Goal: Information Seeking & Learning: Learn about a topic

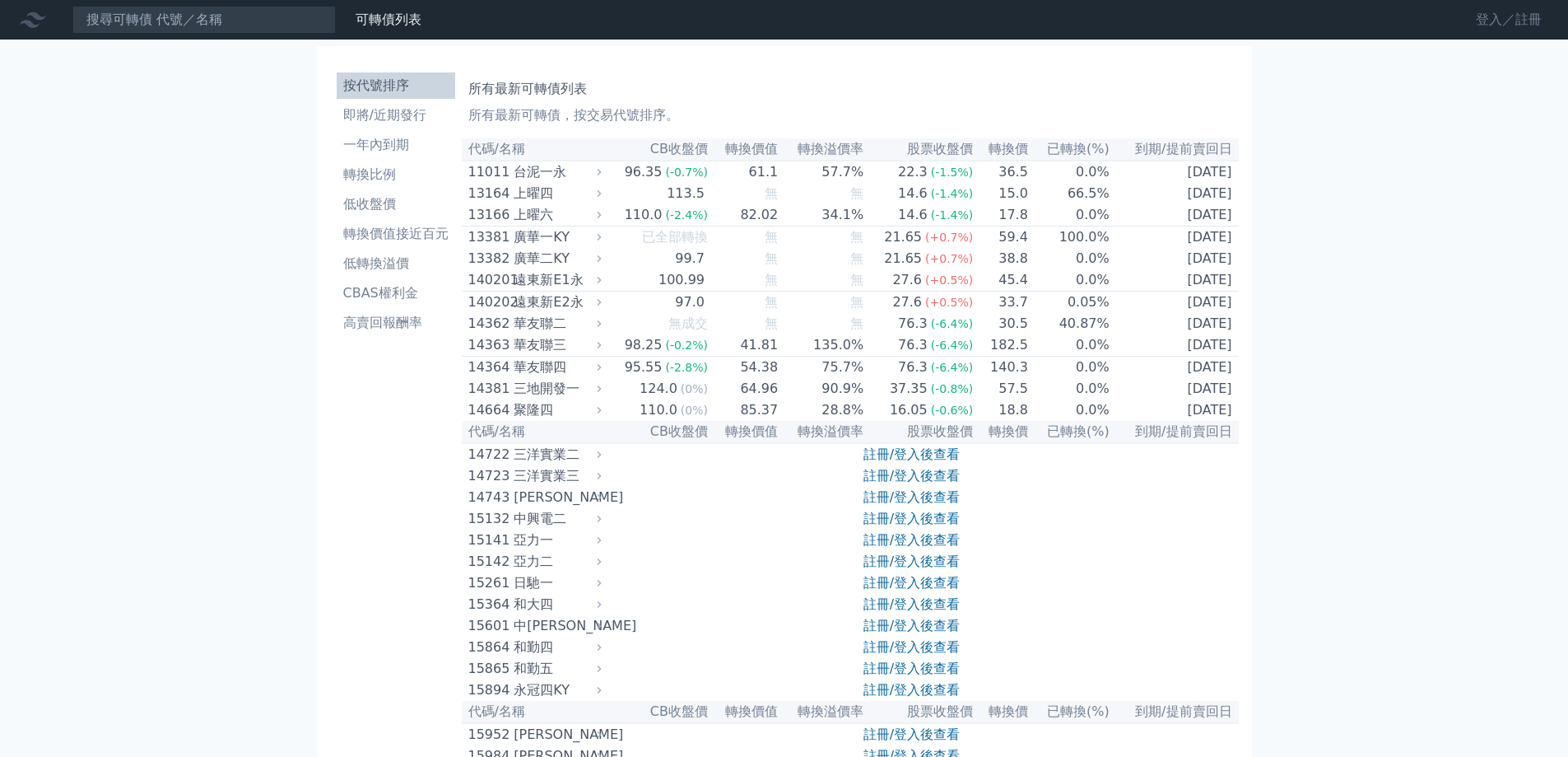
click at [1493, 19] on link "登入／註冊" at bounding box center [1509, 19] width 92 height 26
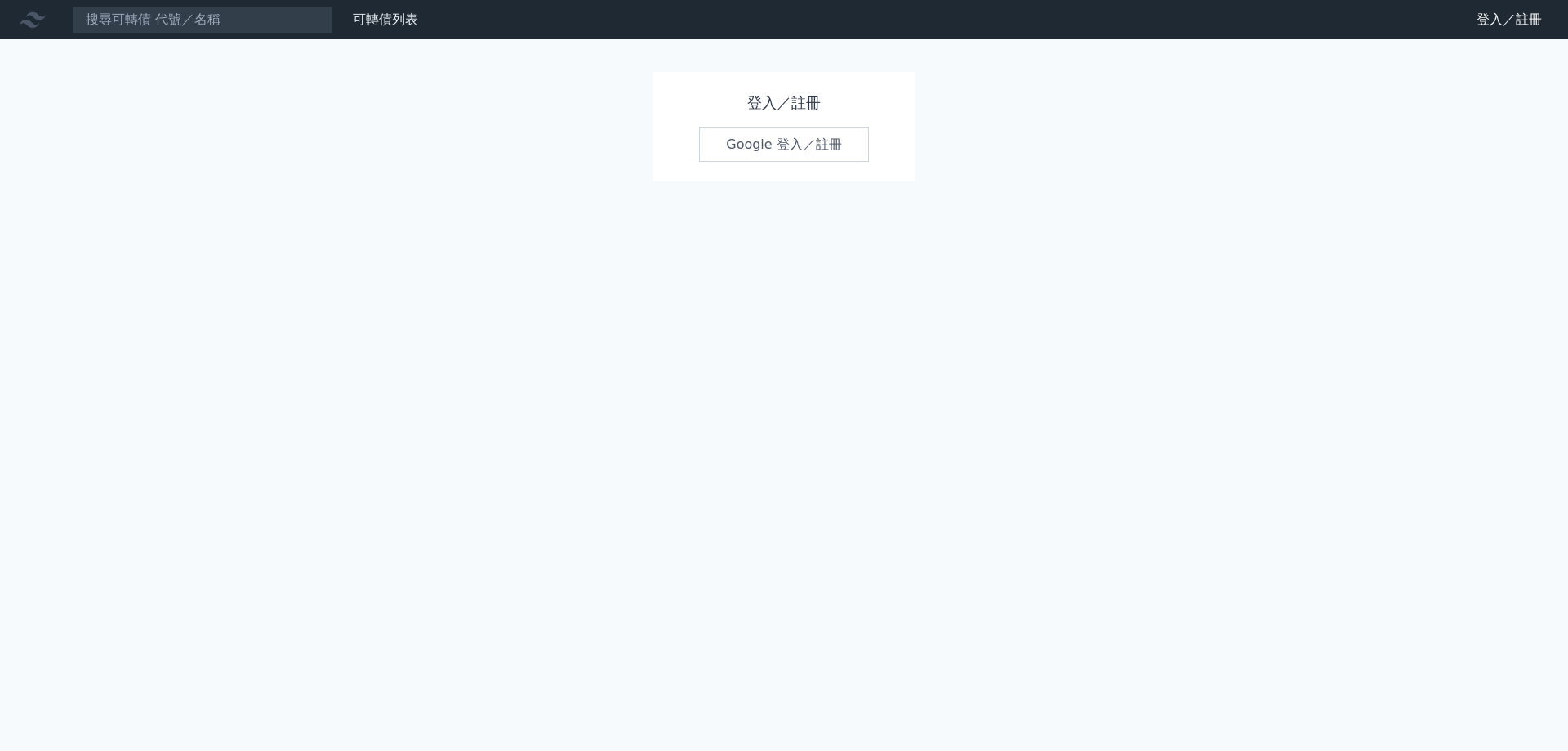
click at [777, 155] on link "Google 登入／註冊" at bounding box center [784, 144] width 170 height 34
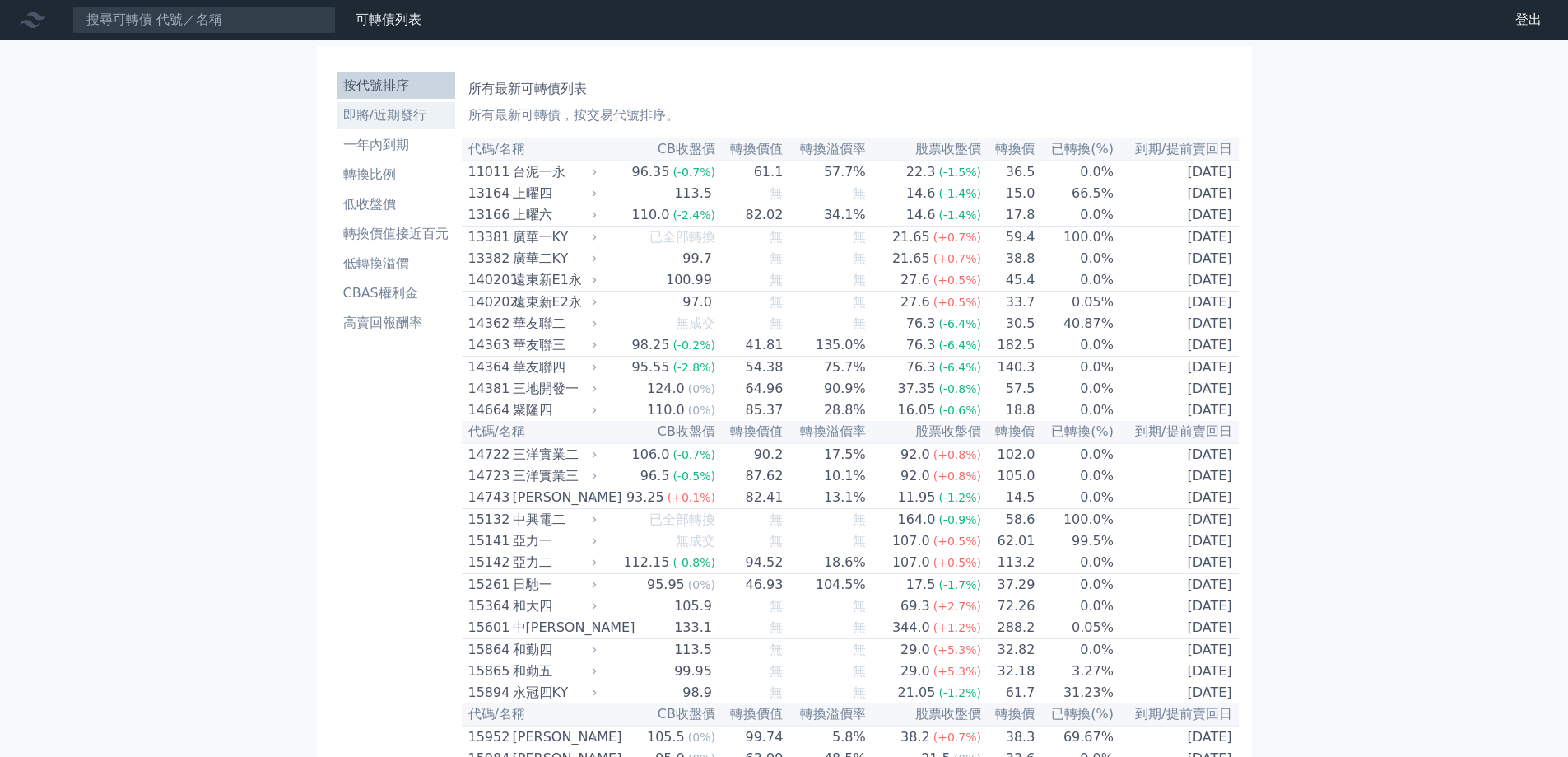
click at [390, 122] on li "即將/近期發行" at bounding box center [396, 116] width 118 height 20
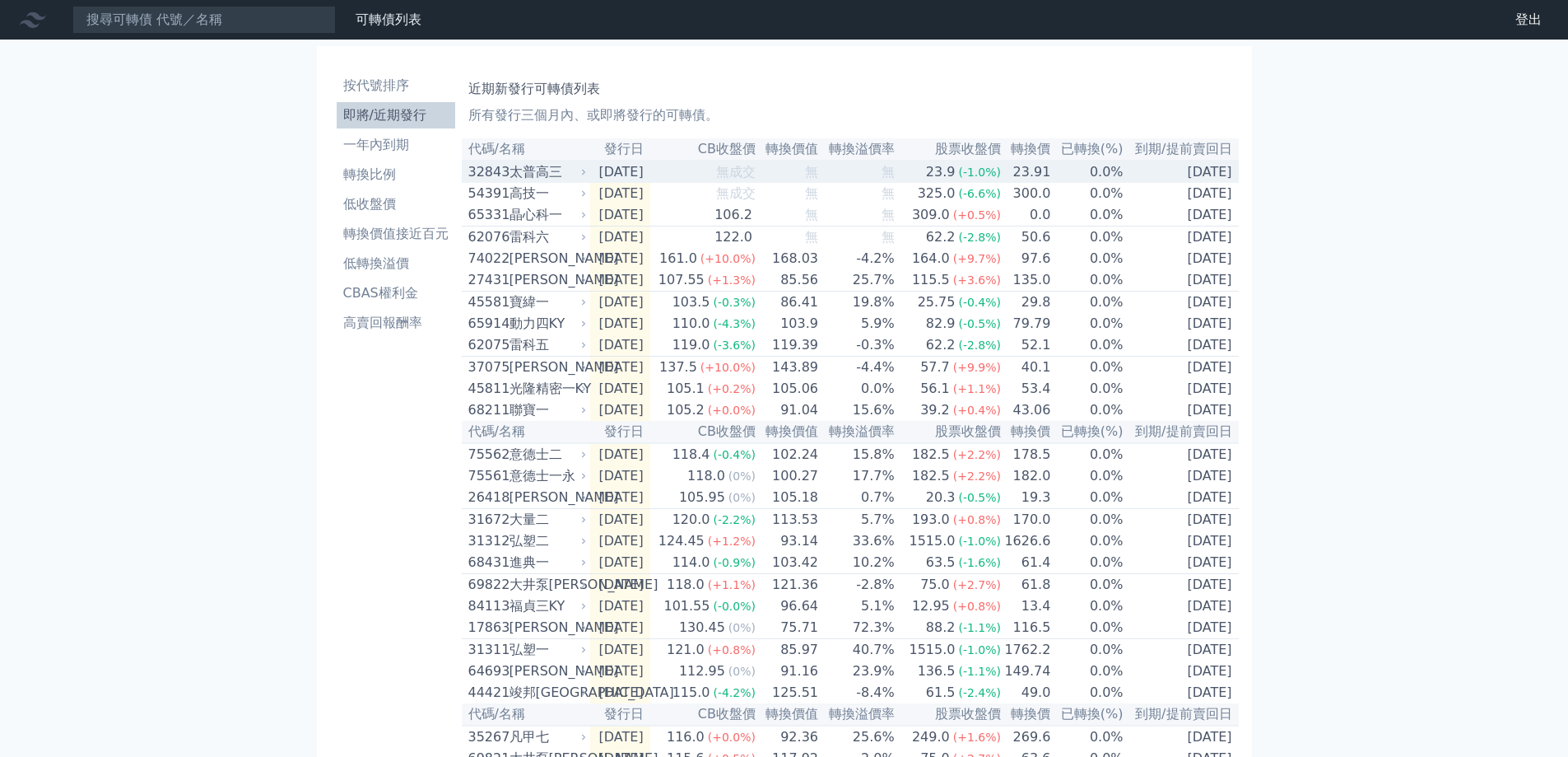
click at [543, 177] on div "太普高三" at bounding box center [546, 172] width 74 height 20
